Goal: Task Accomplishment & Management: Complete application form

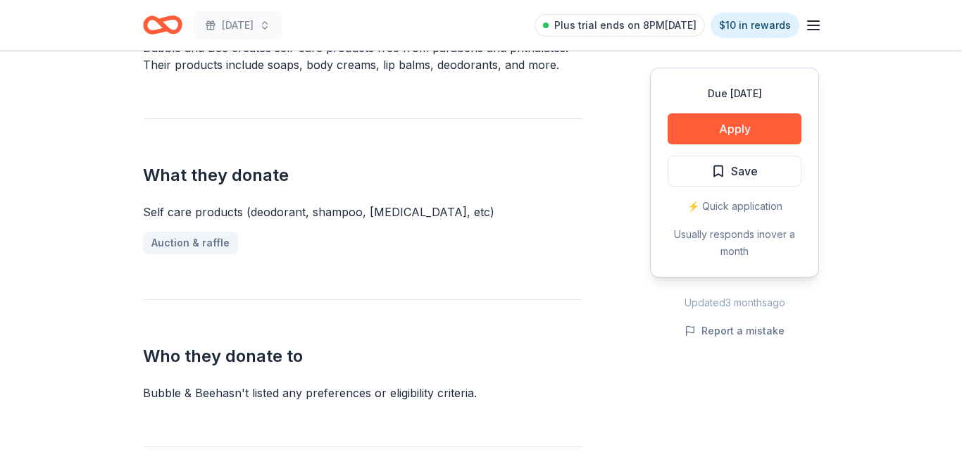
scroll to position [502, 0]
click at [731, 128] on button "Apply" at bounding box center [735, 128] width 134 height 31
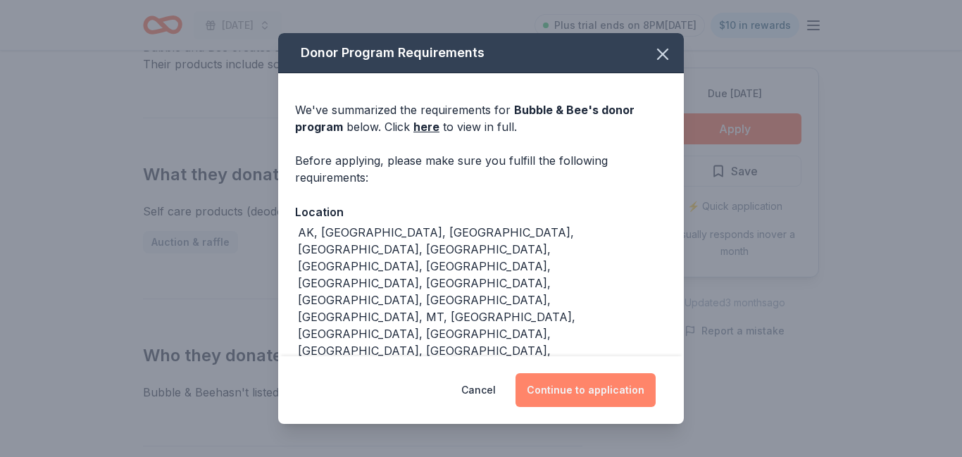
click at [612, 390] on button "Continue to application" at bounding box center [586, 390] width 140 height 34
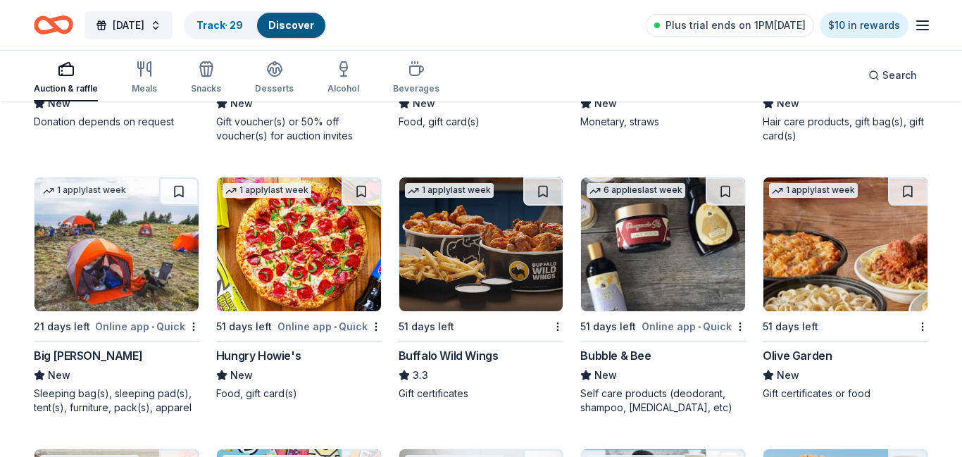
scroll to position [8972, 0]
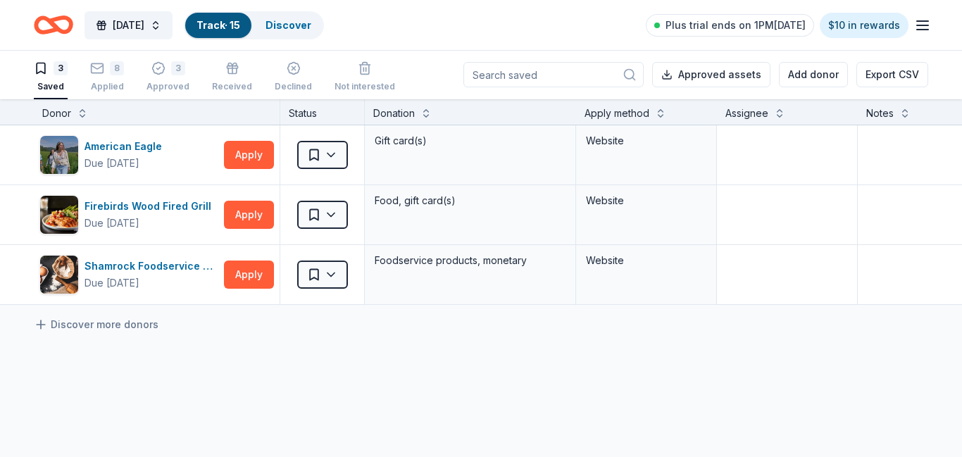
scroll to position [1, 0]
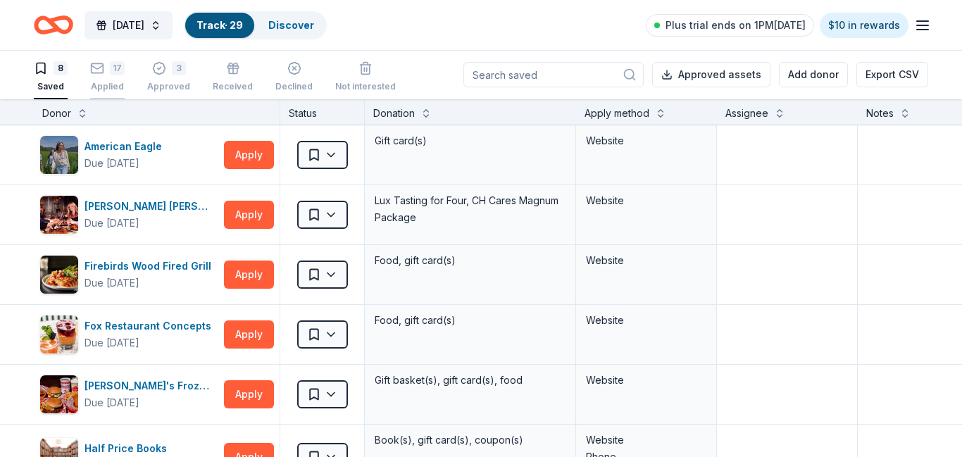
click at [109, 75] on div "17" at bounding box center [107, 68] width 35 height 14
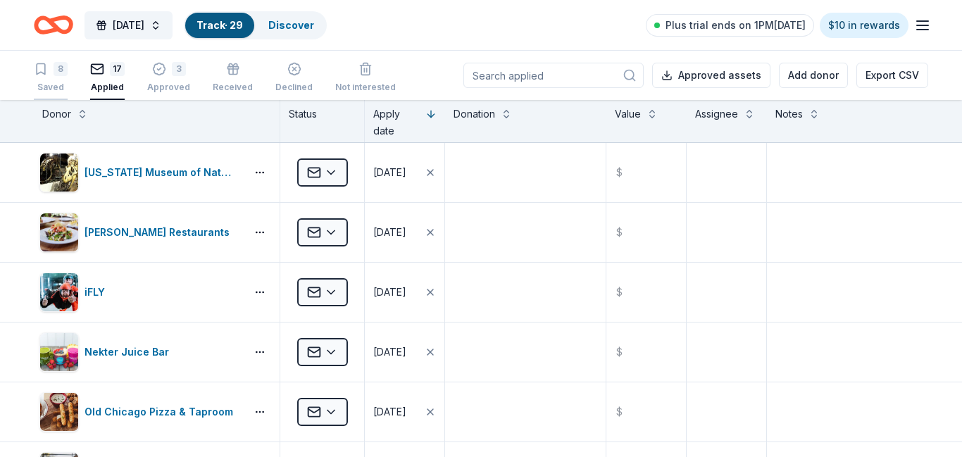
click at [56, 67] on div "8" at bounding box center [61, 69] width 14 height 14
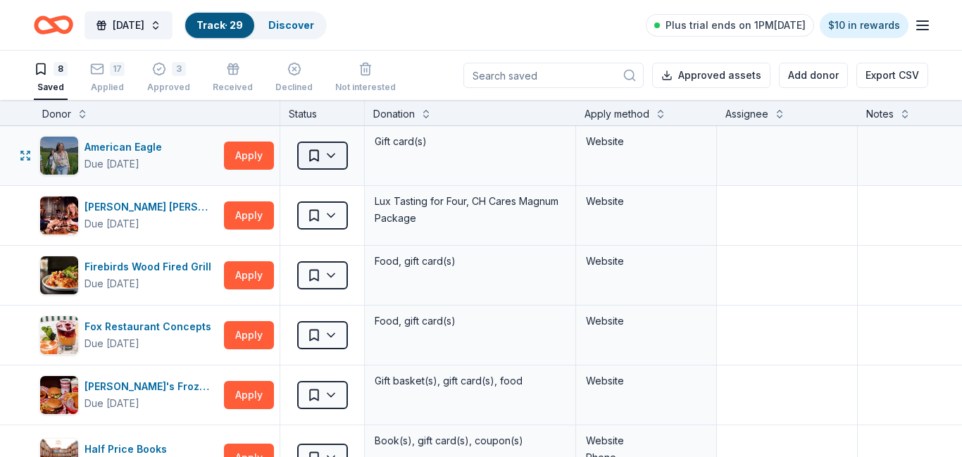
click at [341, 151] on html "Harvest Festival Track · 29 Discover Plus trial ends on 1PM, 8/31 $10 in reward…" at bounding box center [481, 228] width 962 height 457
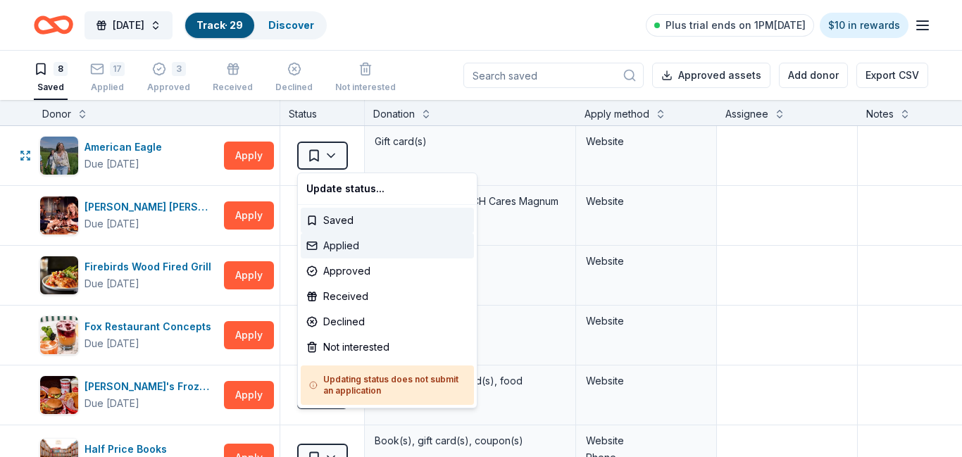
click at [344, 253] on div "Applied" at bounding box center [387, 245] width 173 height 25
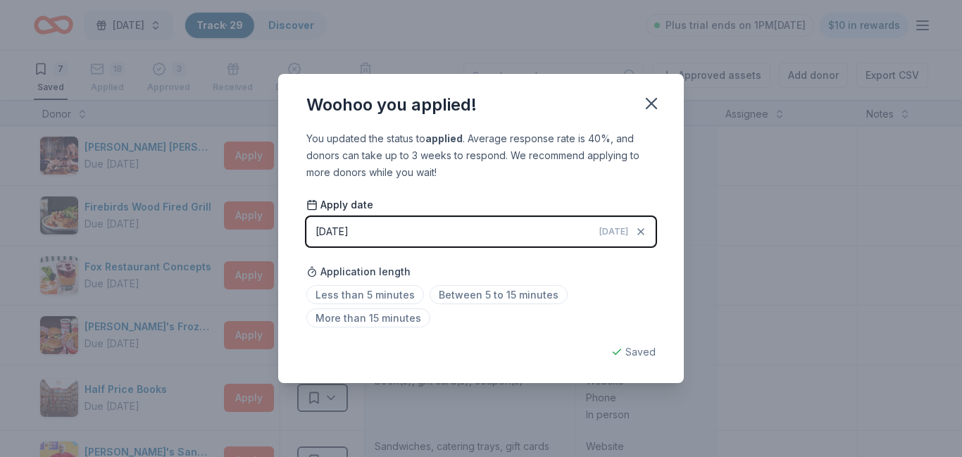
click at [223, 354] on div "Woohoo you applied! You updated the status to applied . Average response rate i…" at bounding box center [481, 228] width 962 height 457
click at [640, 104] on button "button" at bounding box center [651, 103] width 31 height 31
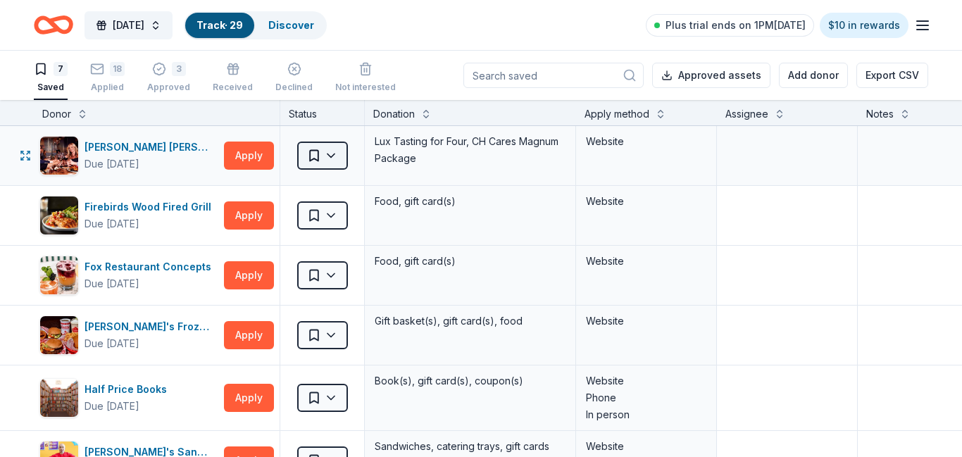
click at [334, 154] on html "Harvest Festival Track · 29 Discover Plus trial ends on 1PM, 8/31 $10 in reward…" at bounding box center [481, 228] width 962 height 457
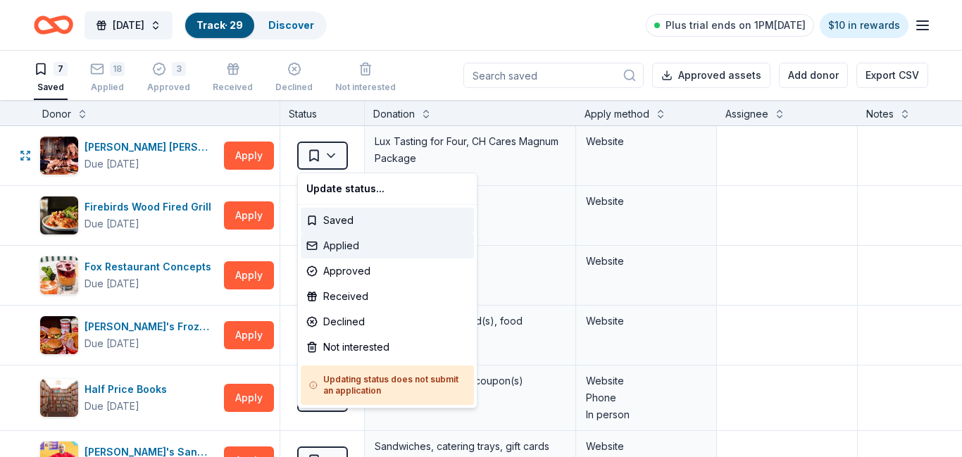
click at [348, 253] on div "Applied" at bounding box center [387, 245] width 173 height 25
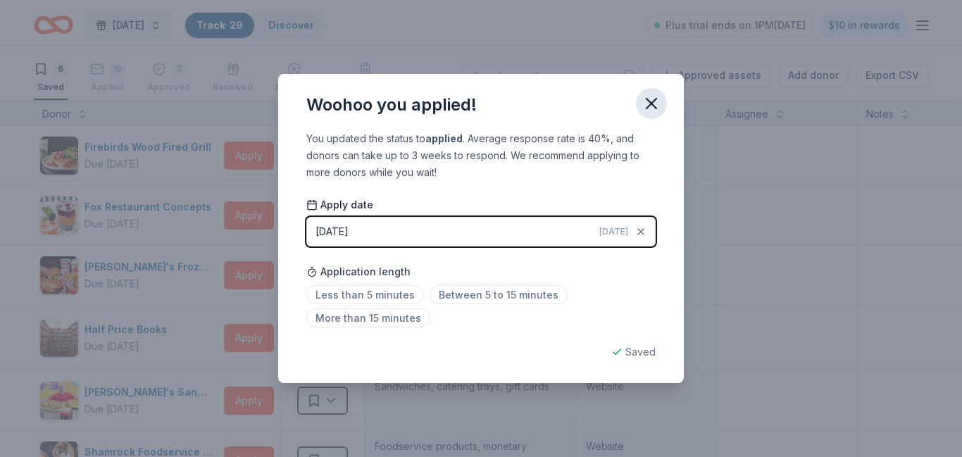
click at [652, 105] on icon "button" at bounding box center [652, 104] width 10 height 10
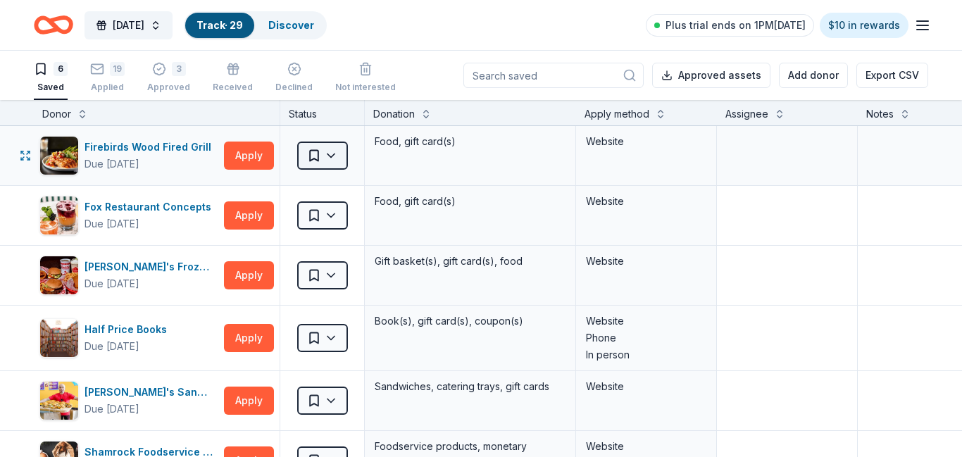
click at [330, 159] on html "Harvest Festival Track · 29 Discover Plus trial ends on 1PM, 8/31 $10 in reward…" at bounding box center [481, 228] width 962 height 457
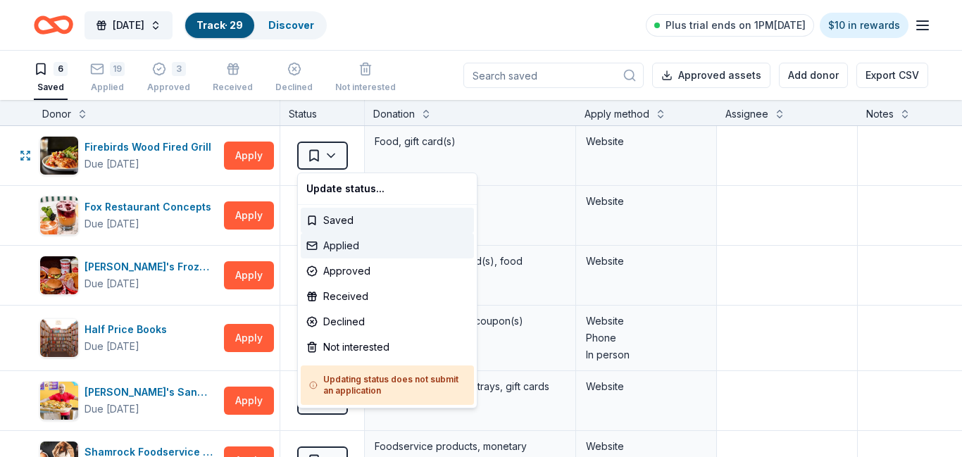
click at [343, 251] on div "Applied" at bounding box center [387, 245] width 173 height 25
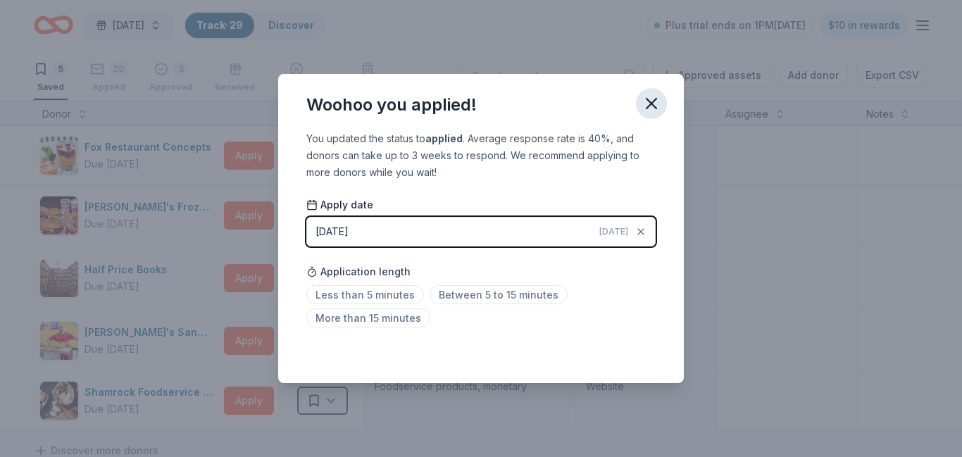
click at [657, 97] on icon "button" at bounding box center [652, 104] width 20 height 20
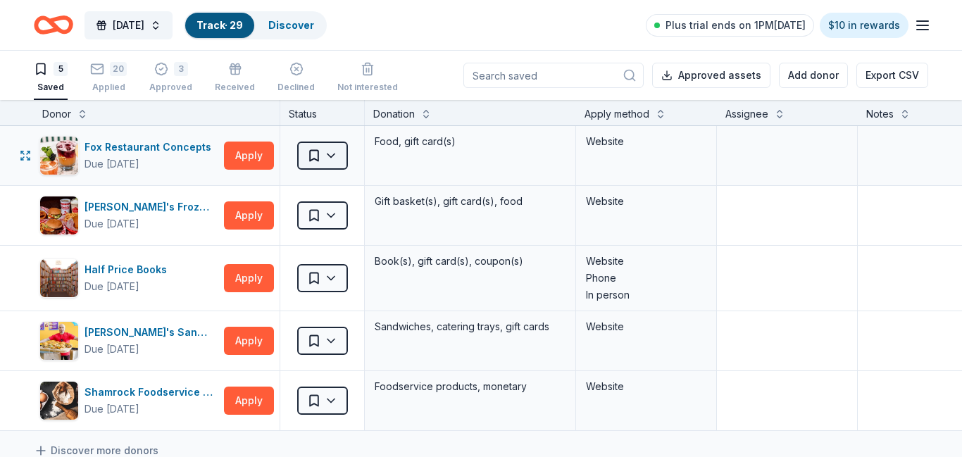
click at [337, 158] on html "Harvest Festival Track · 29 Discover Plus trial ends on 1PM, 8/31 $10 in reward…" at bounding box center [481, 228] width 962 height 457
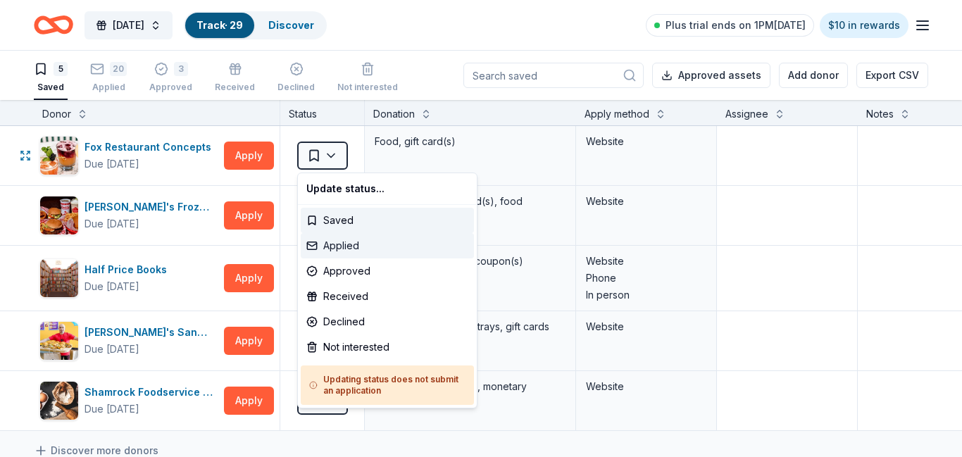
click at [349, 244] on div "Applied" at bounding box center [387, 245] width 173 height 25
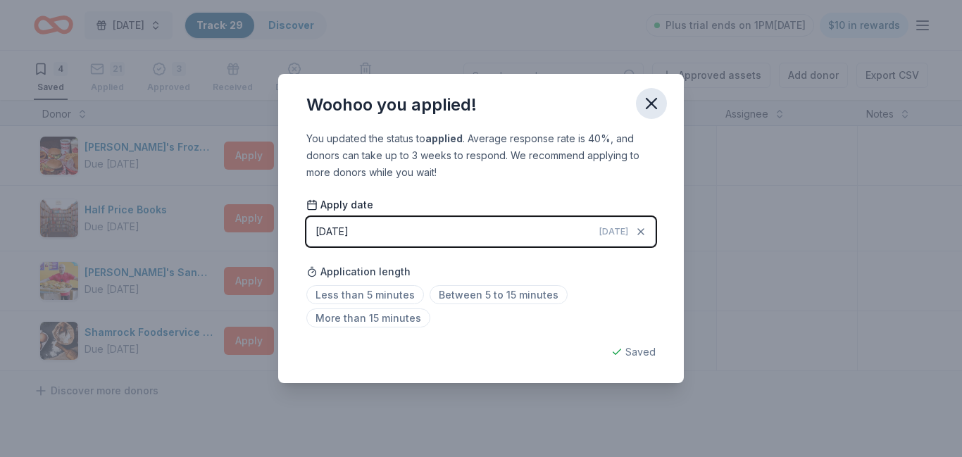
click at [647, 105] on icon "button" at bounding box center [652, 104] width 20 height 20
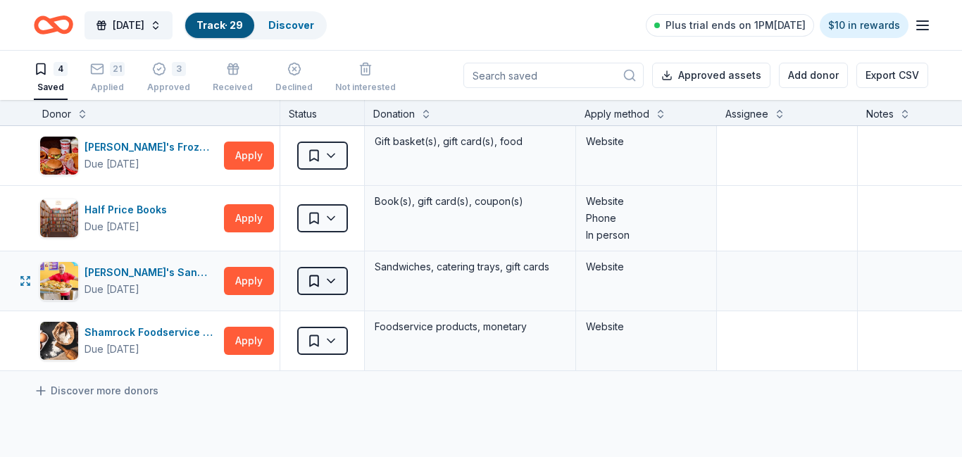
click at [332, 283] on html "Harvest Festival Track · 29 Discover Plus trial ends on 1PM, 8/31 $10 in reward…" at bounding box center [481, 228] width 962 height 457
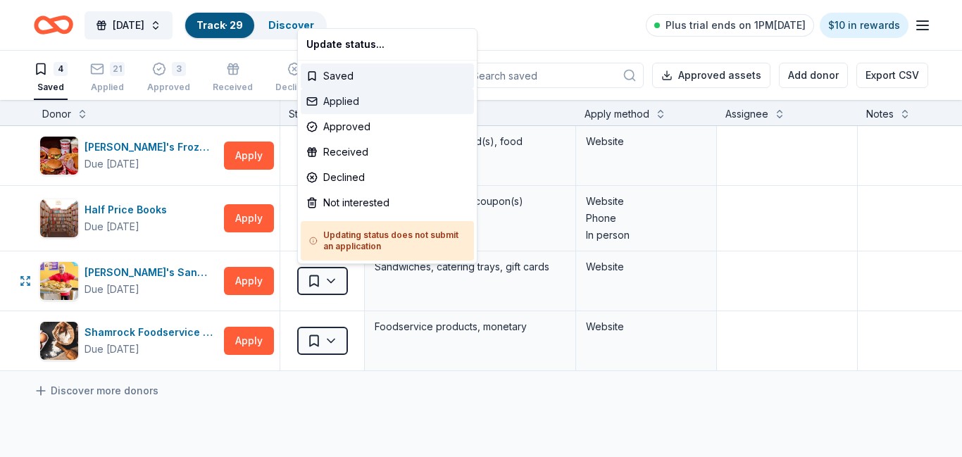
click at [342, 104] on div "Applied" at bounding box center [387, 101] width 173 height 25
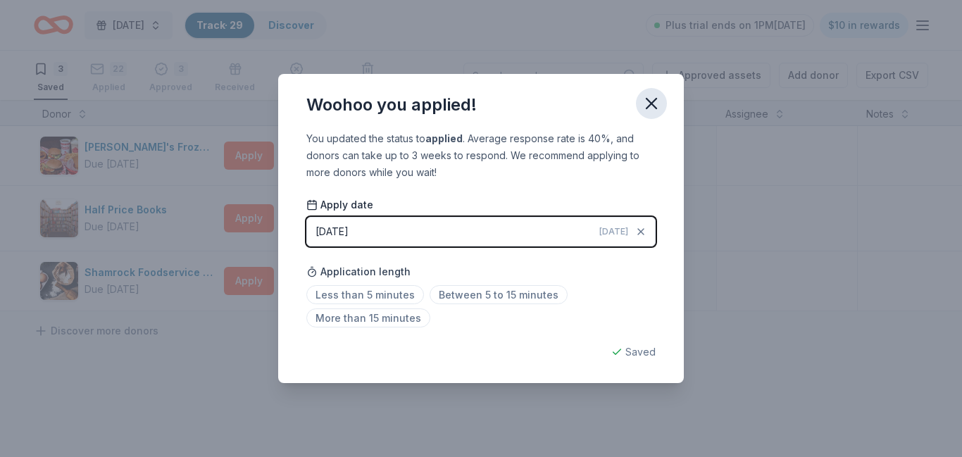
click at [657, 108] on icon "button" at bounding box center [652, 104] width 20 height 20
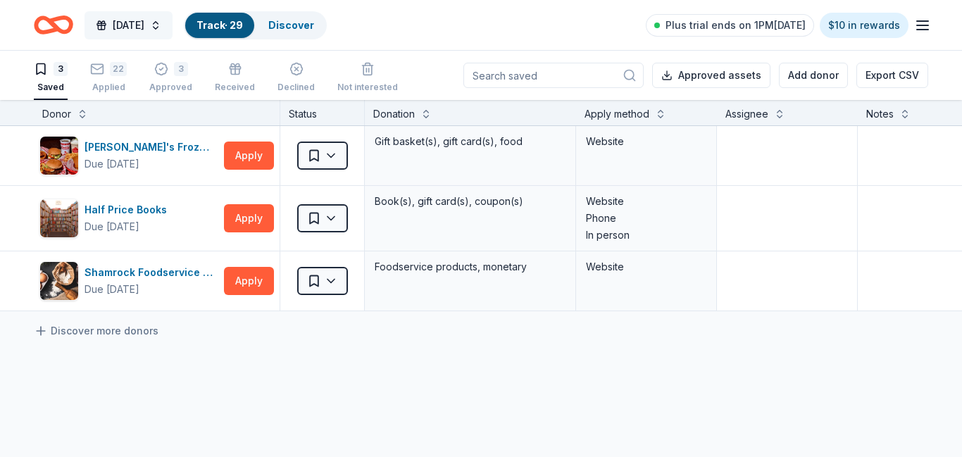
click at [132, 28] on span "[DATE]" at bounding box center [129, 25] width 32 height 17
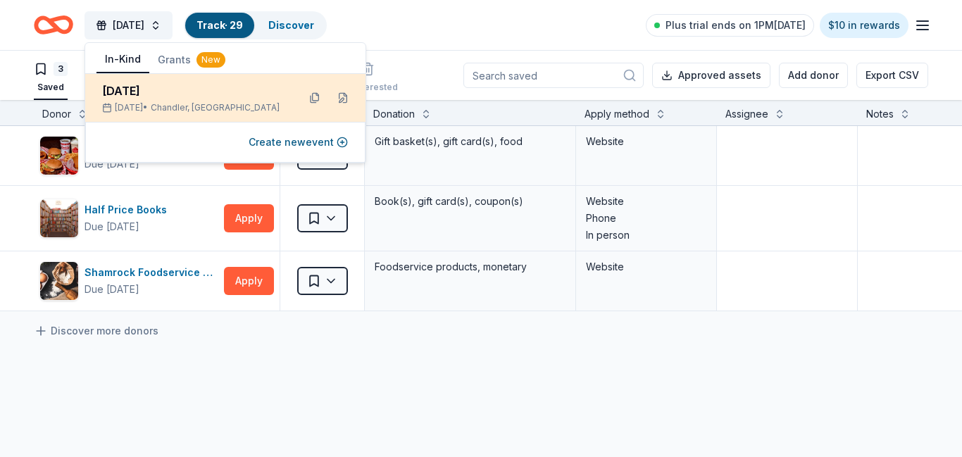
click at [182, 95] on div "[DATE]" at bounding box center [194, 90] width 185 height 17
click at [217, 98] on div "[DATE]" at bounding box center [194, 90] width 185 height 17
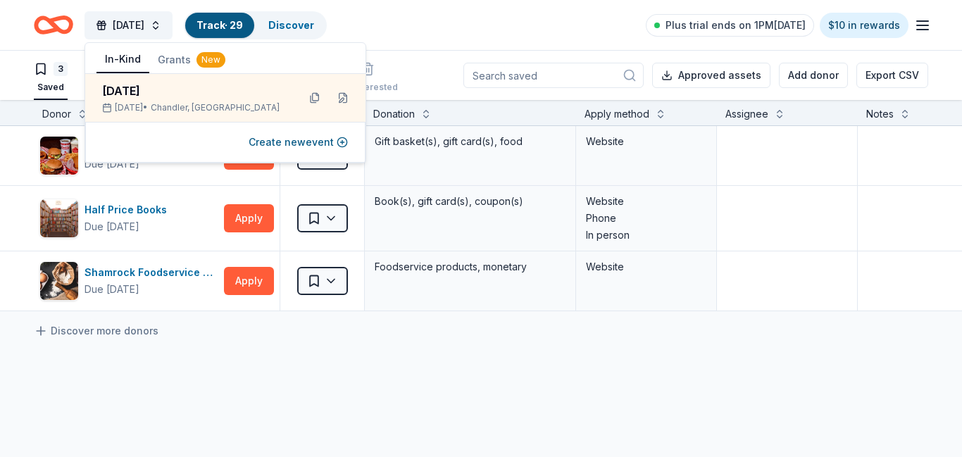
click at [452, 20] on div "Harvest Festival Track · 29 Discover Plus trial ends on 1PM, 8/31 $10 in rewards" at bounding box center [481, 24] width 895 height 33
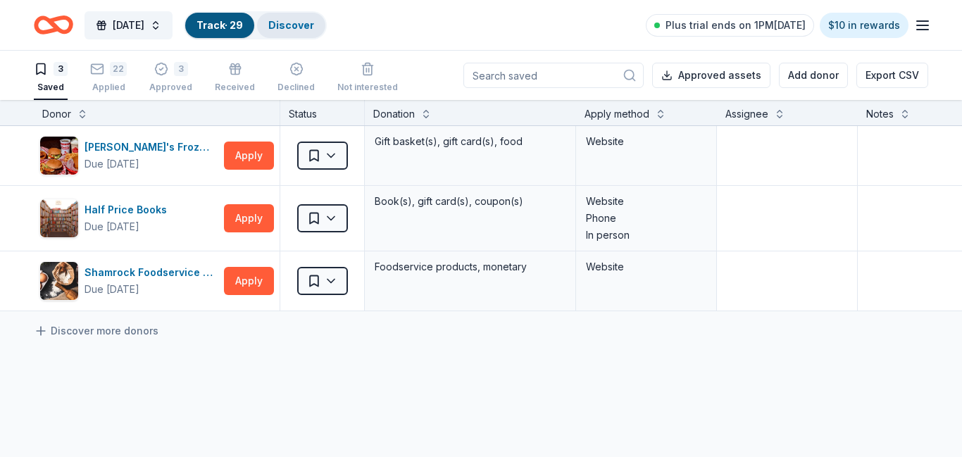
click at [314, 23] on link "Discover" at bounding box center [291, 25] width 46 height 12
click at [49, 15] on icon "Home" at bounding box center [53, 24] width 39 height 33
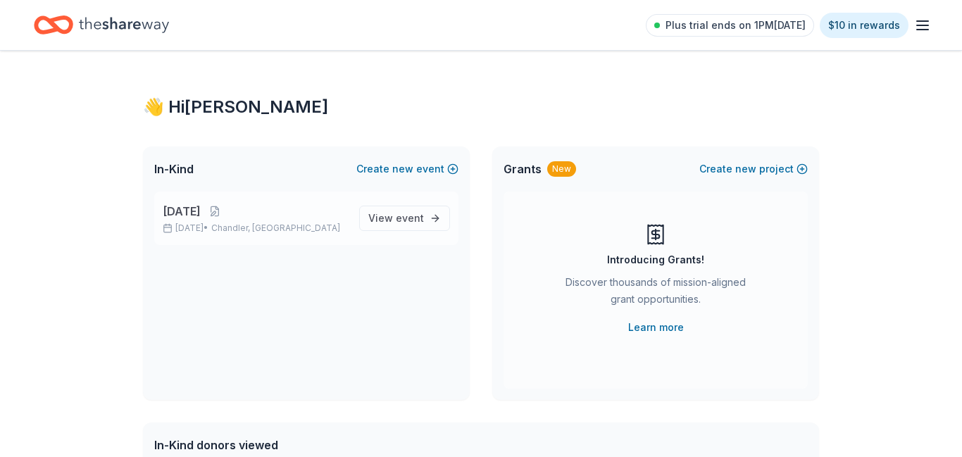
click at [201, 208] on span "[DATE]" at bounding box center [182, 211] width 38 height 17
click at [430, 221] on link "View event" at bounding box center [404, 218] width 91 height 25
click at [430, 220] on link "View event" at bounding box center [404, 218] width 91 height 25
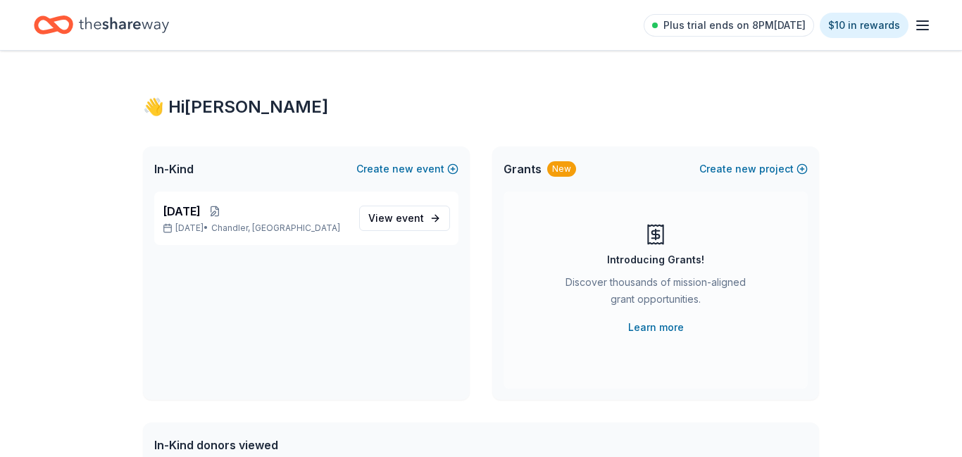
click at [430, 220] on link "View event" at bounding box center [404, 218] width 91 height 25
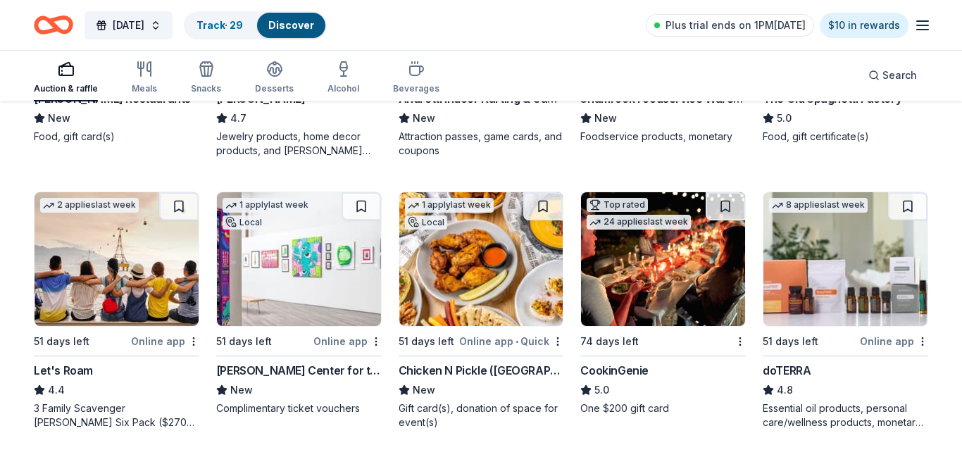
scroll to position [615, 0]
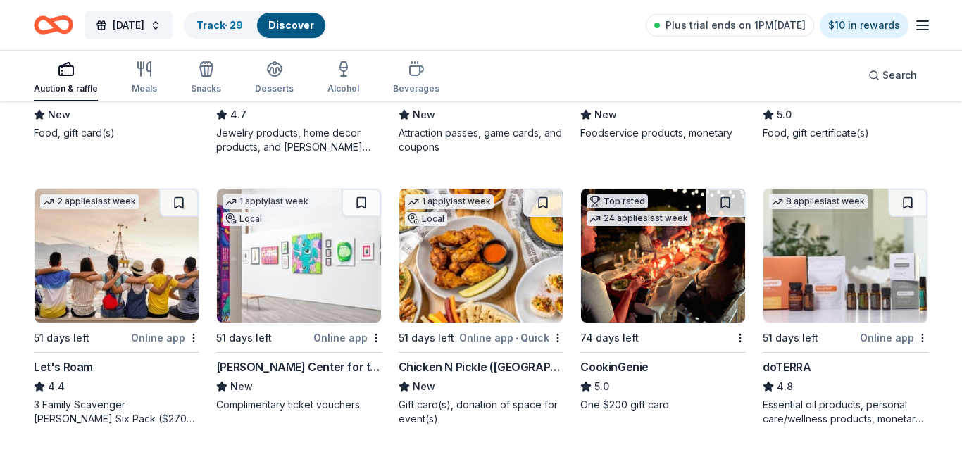
click at [309, 260] on img at bounding box center [299, 256] width 164 height 134
click at [367, 203] on button at bounding box center [361, 203] width 39 height 28
click at [367, 203] on button at bounding box center [363, 203] width 37 height 28
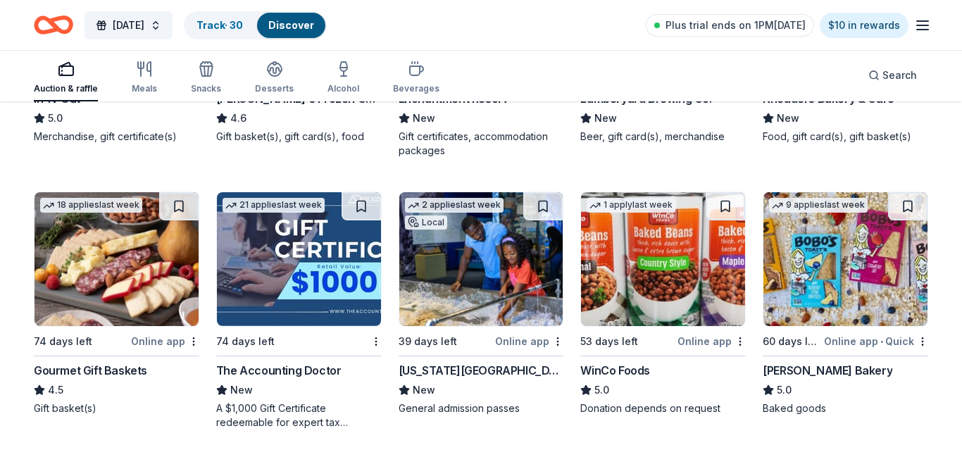
scroll to position [1701, 0]
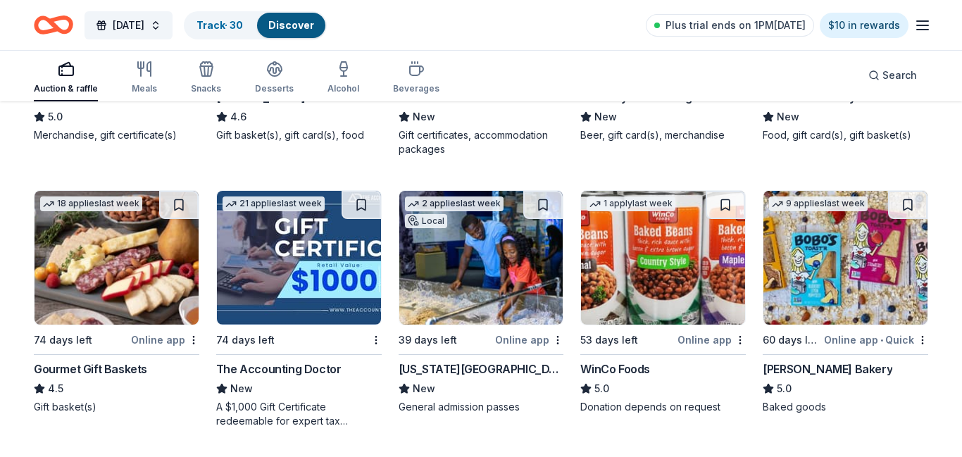
click at [708, 343] on div "Online app" at bounding box center [712, 340] width 68 height 18
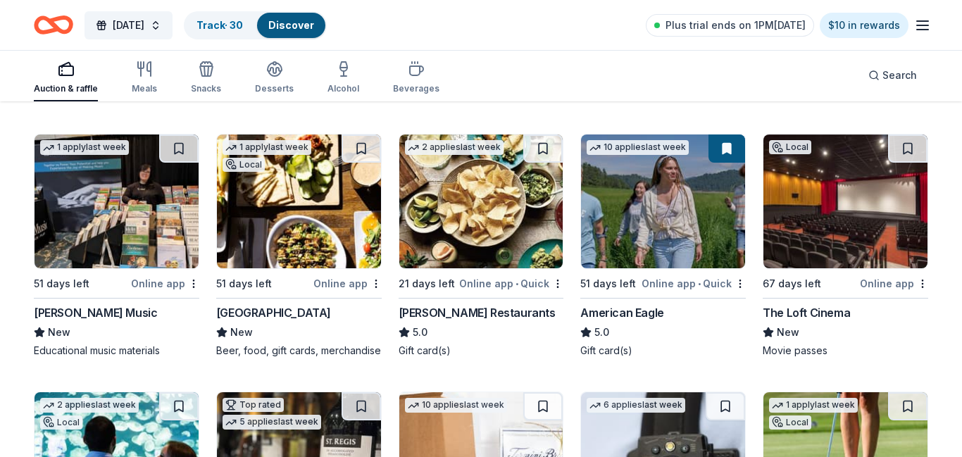
scroll to position [2032, 0]
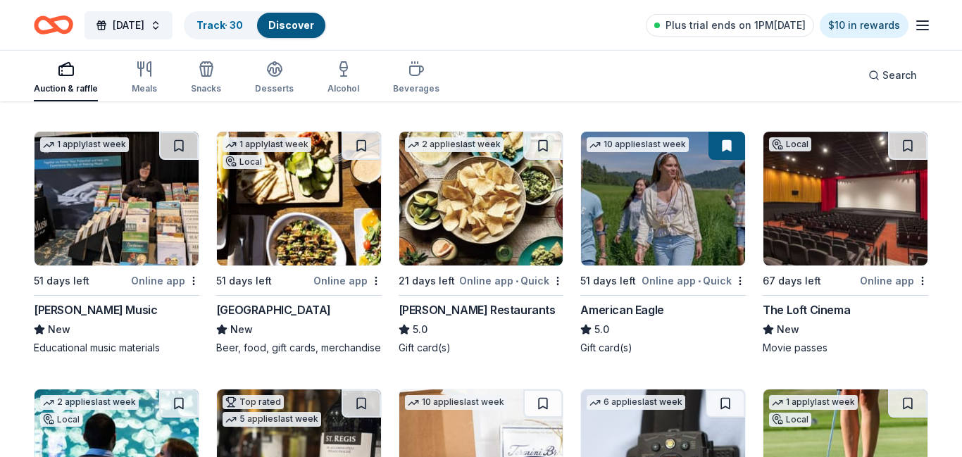
click at [284, 178] on img at bounding box center [299, 199] width 164 height 134
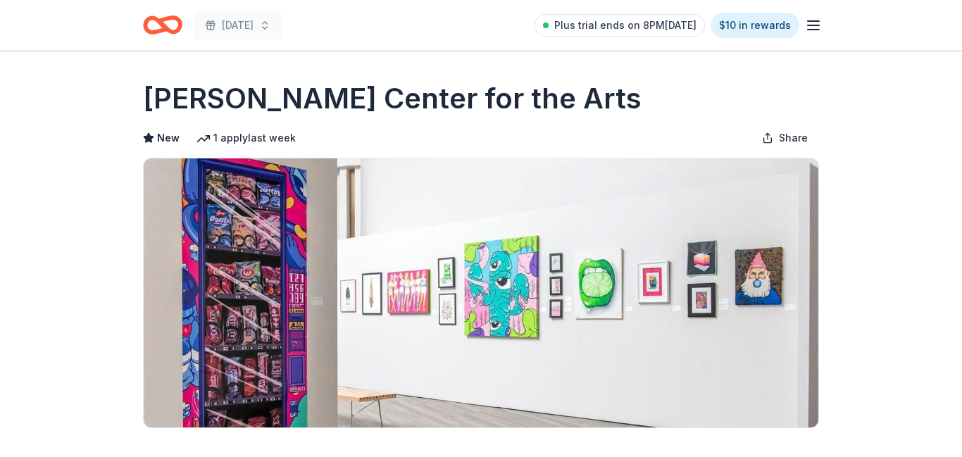
scroll to position [439, 0]
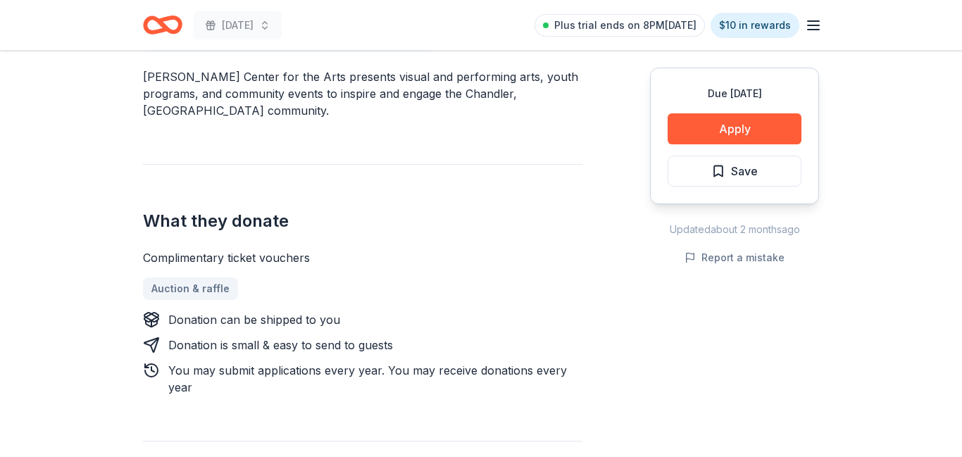
click at [730, 123] on button "Apply" at bounding box center [735, 128] width 134 height 31
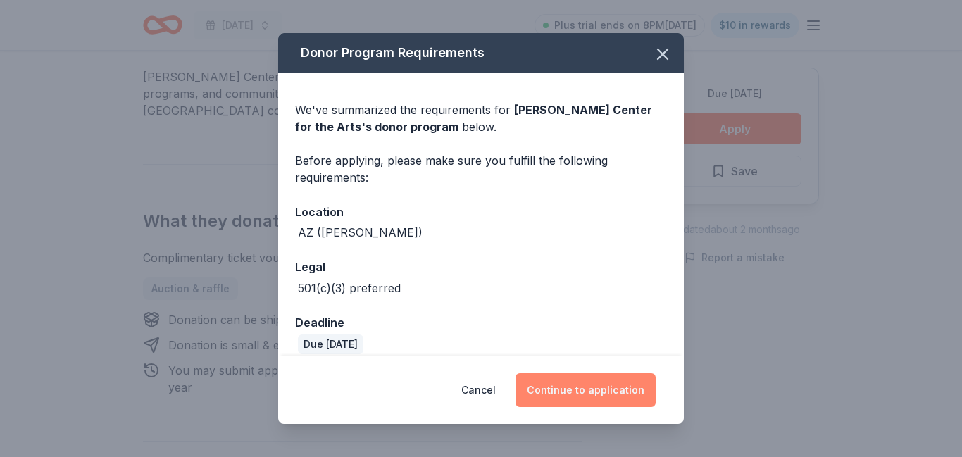
click at [615, 403] on button "Continue to application" at bounding box center [586, 390] width 140 height 34
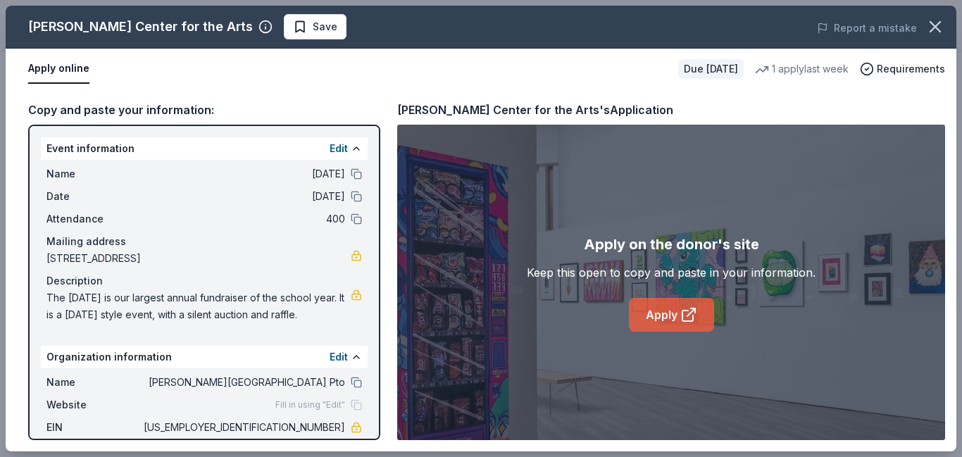
click at [652, 321] on link "Apply" at bounding box center [671, 315] width 85 height 34
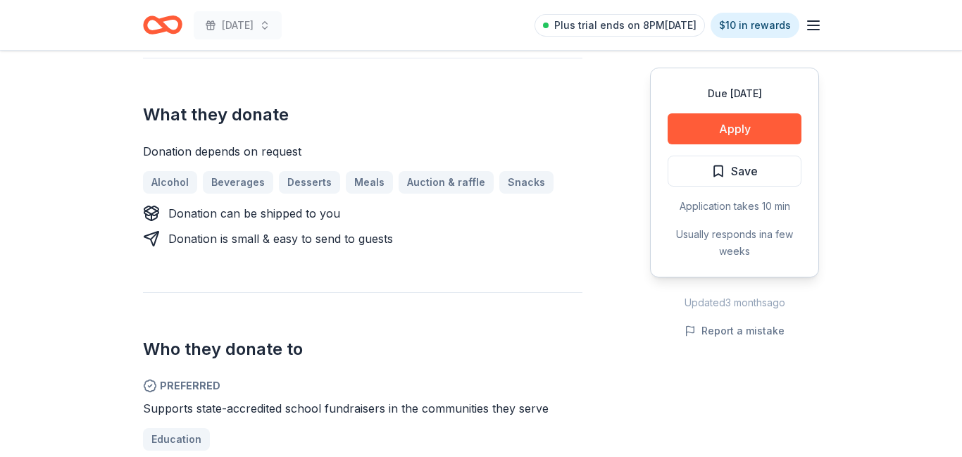
scroll to position [566, 0]
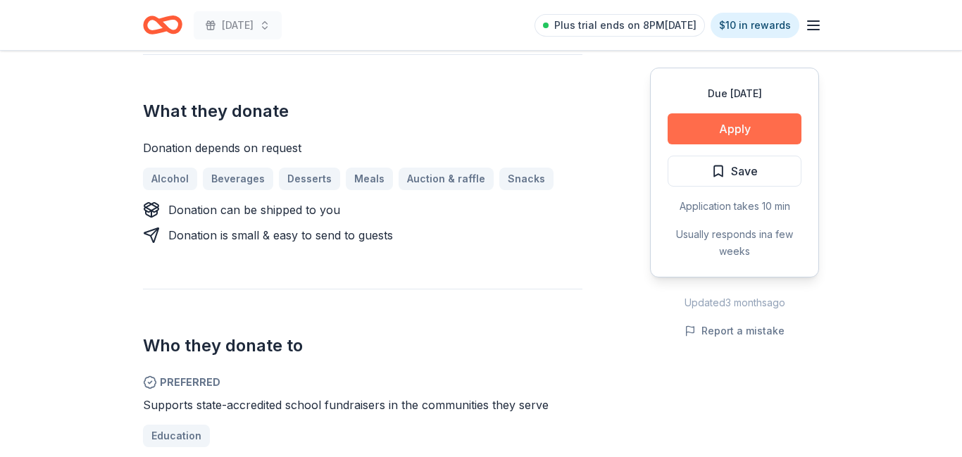
click at [747, 128] on button "Apply" at bounding box center [735, 128] width 134 height 31
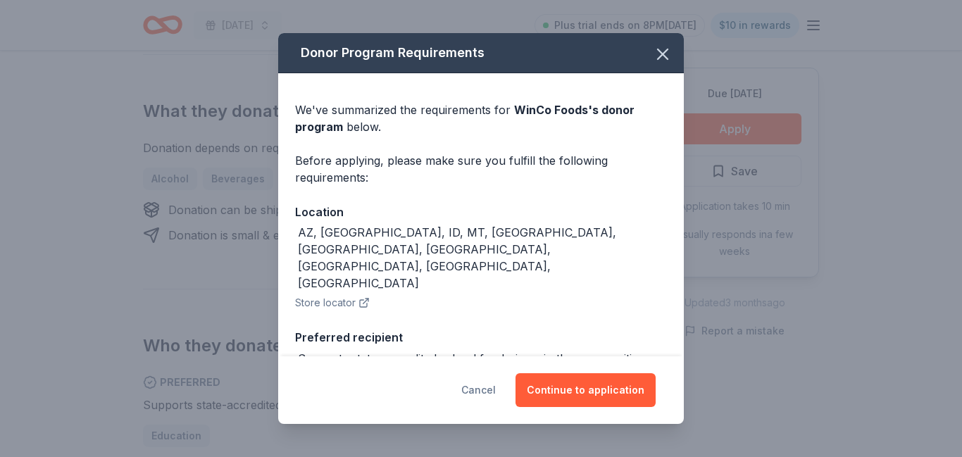
click at [479, 387] on button "Cancel" at bounding box center [478, 390] width 35 height 34
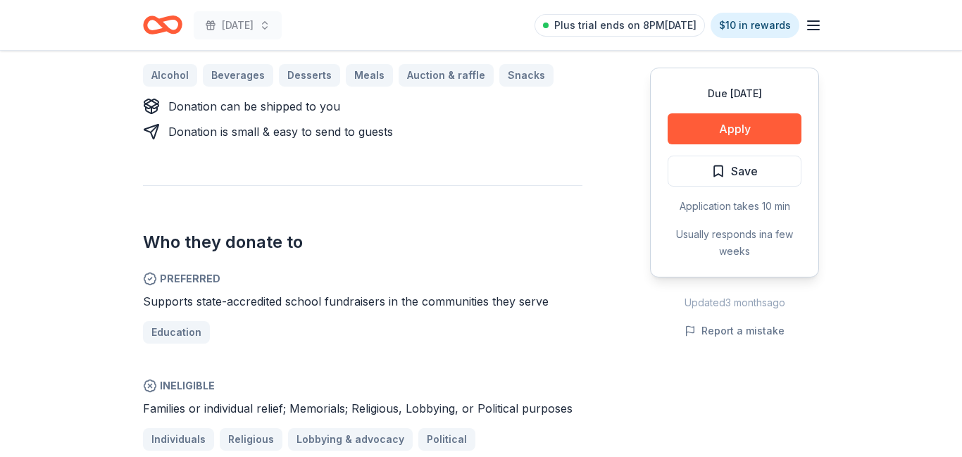
scroll to position [650, 0]
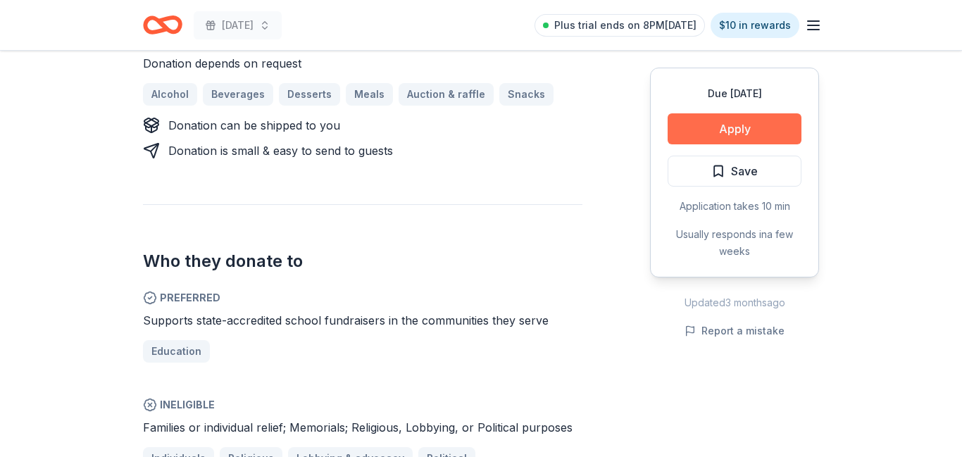
click at [719, 132] on button "Apply" at bounding box center [735, 128] width 134 height 31
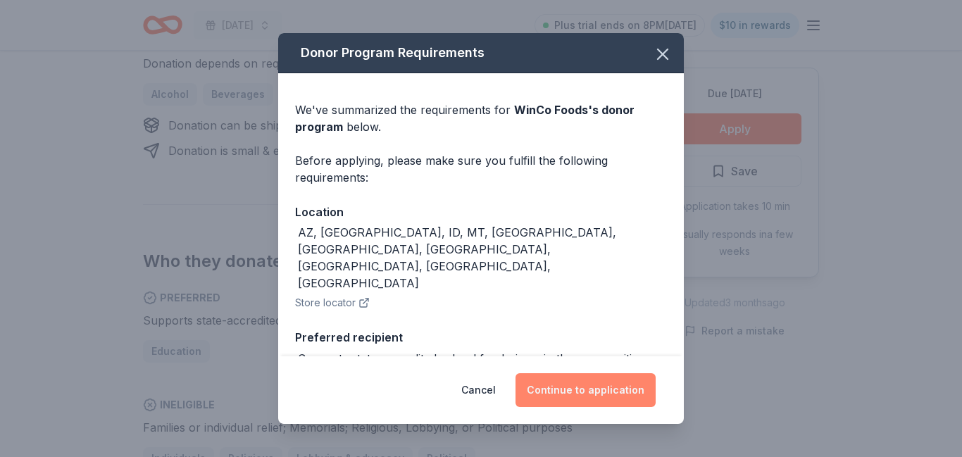
click at [585, 389] on button "Continue to application" at bounding box center [586, 390] width 140 height 34
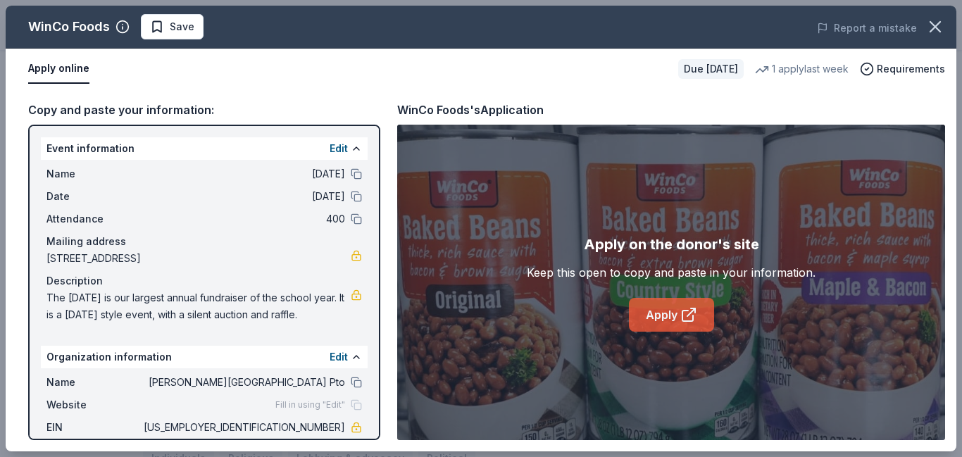
click at [657, 321] on link "Apply" at bounding box center [671, 315] width 85 height 34
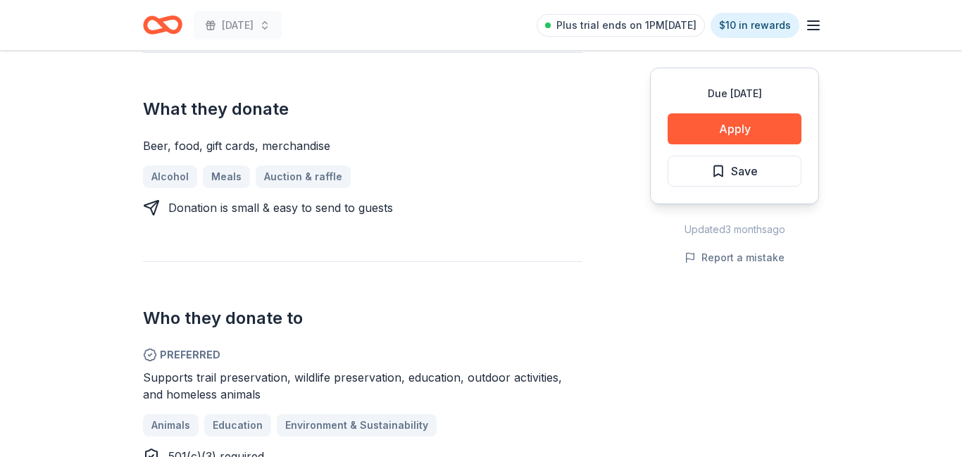
scroll to position [552, 0]
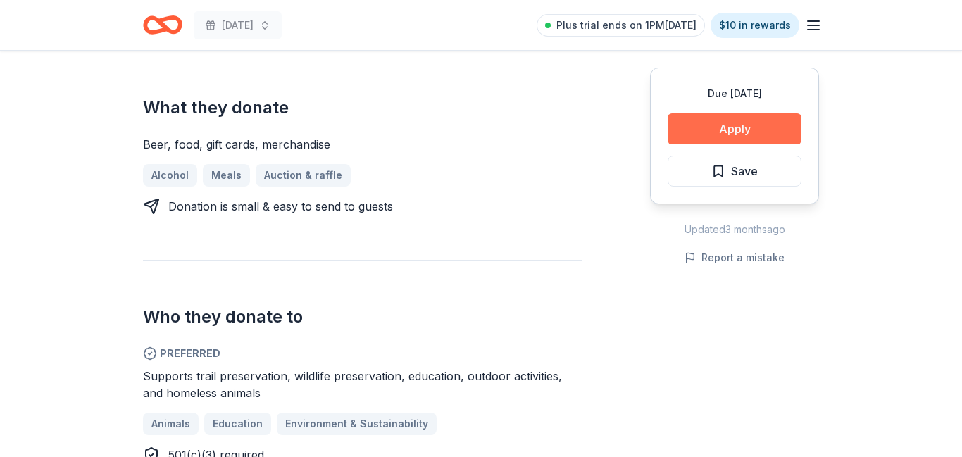
click at [732, 132] on button "Apply" at bounding box center [735, 128] width 134 height 31
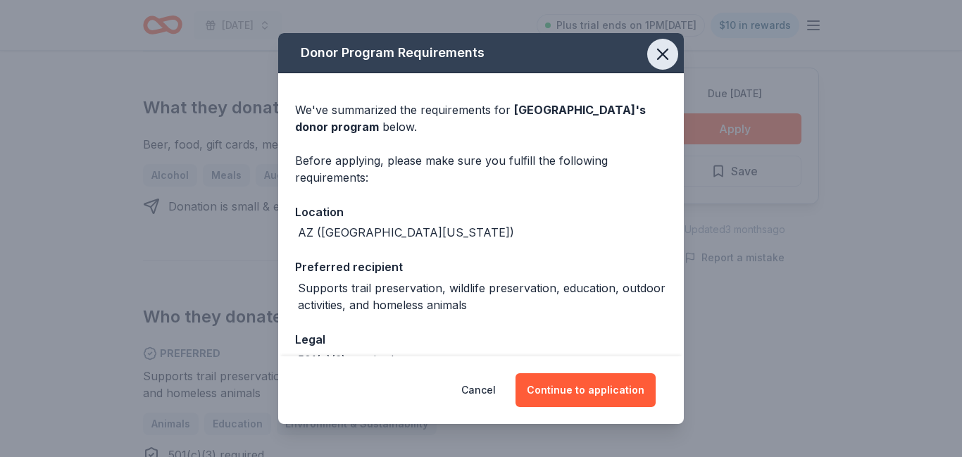
click at [661, 57] on icon "button" at bounding box center [663, 54] width 20 height 20
